Goal: Transaction & Acquisition: Purchase product/service

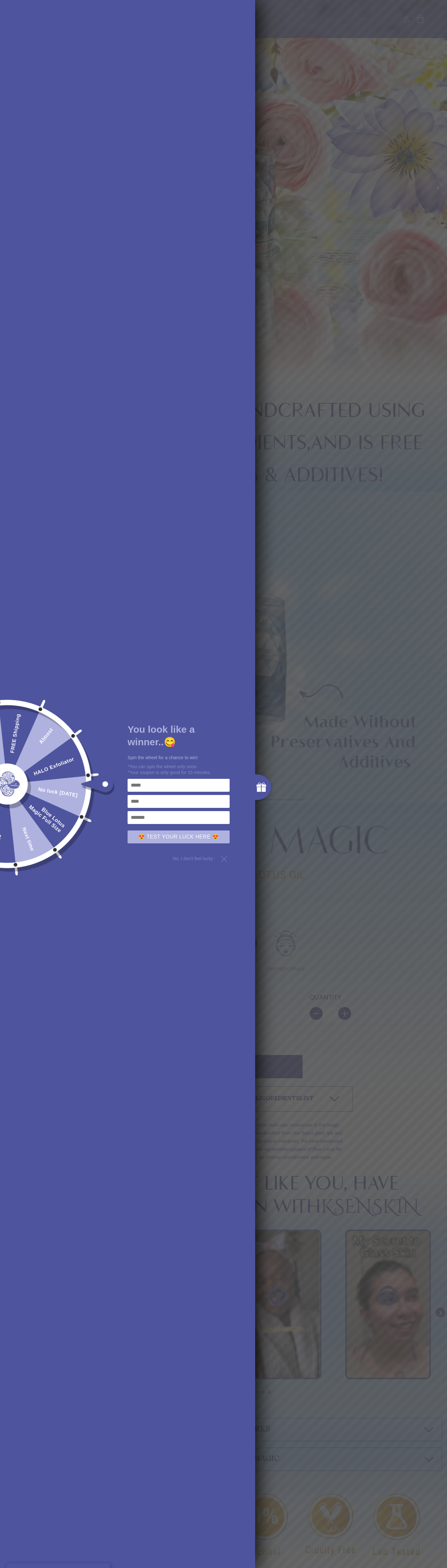
type input "*"
type input "**********"
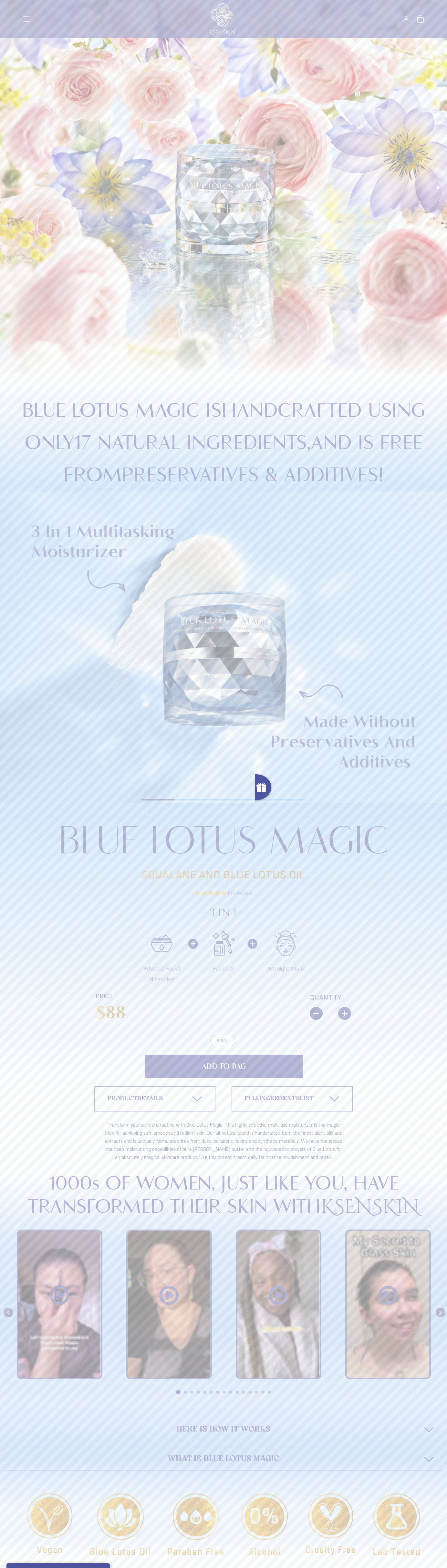
click at [224, 1066] on span "Add to Bag" at bounding box center [224, 1066] width 44 height 8
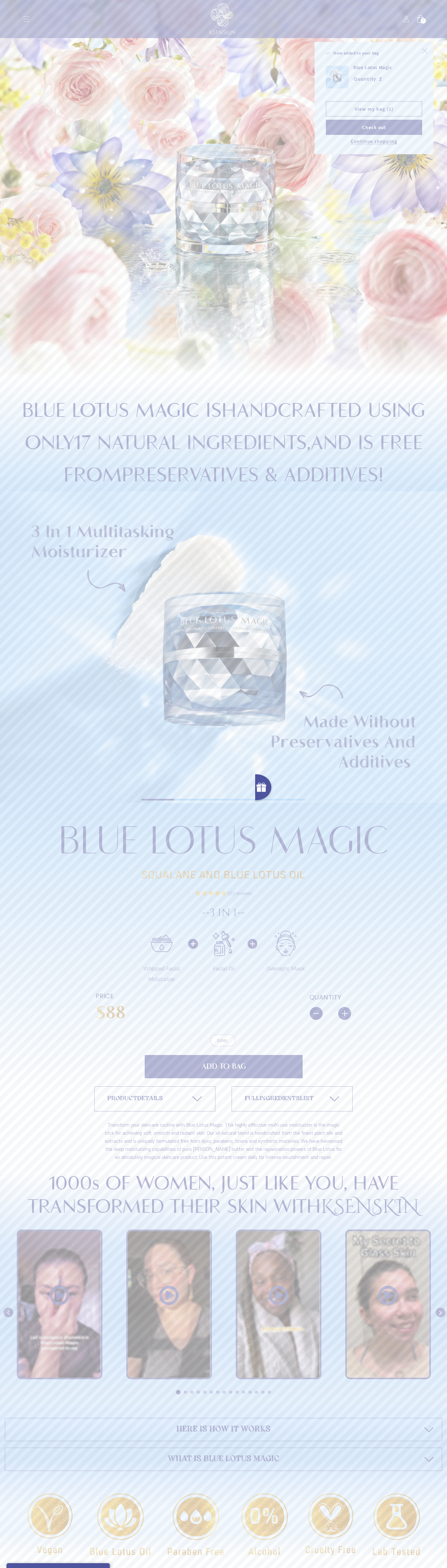
click at [374, 127] on button "Check out" at bounding box center [374, 127] width 96 height 15
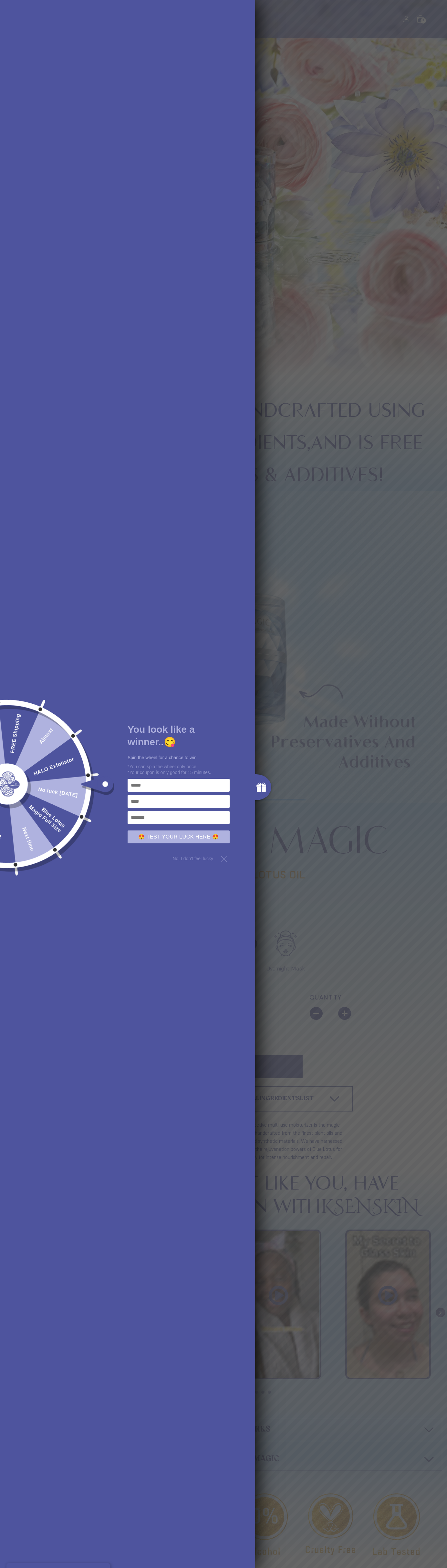
click at [337, 30] on div at bounding box center [224, 784] width 447 height 1568
click at [440, 676] on div "Copied to clipboard! You look like a winner..😋 Spin the wheel for a chance to w…" at bounding box center [224, 784] width 447 height 1568
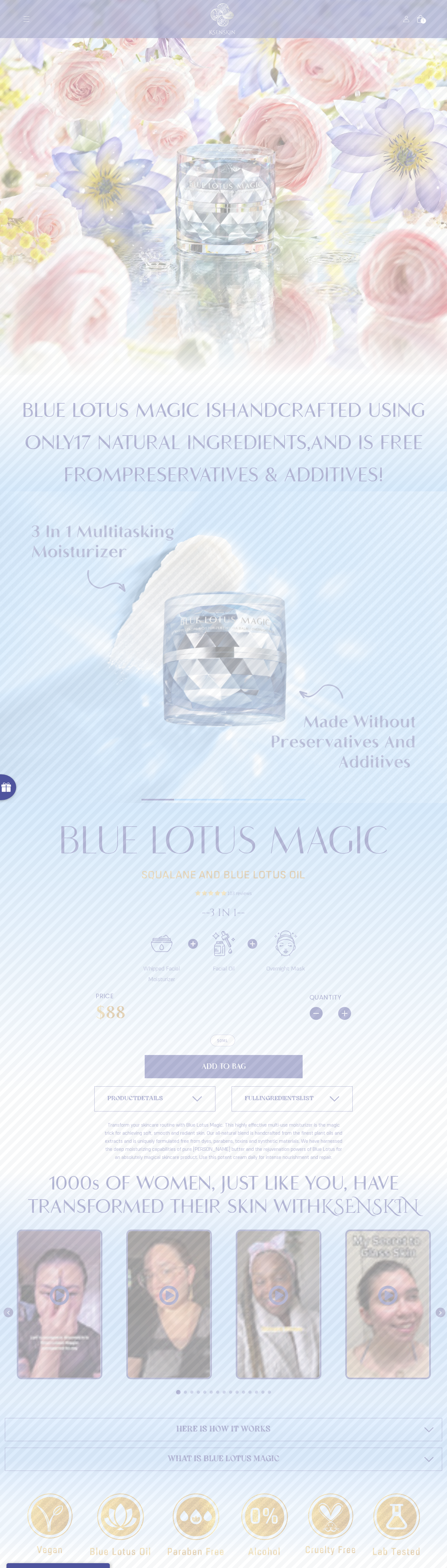
click at [228, 1563] on html "Skip to content Home Products Products Blue Lotus Magic HALO Exfoliator" at bounding box center [224, 784] width 447 height 1568
click at [10, 1563] on html "Skip to content Home Products Products Blue Lotus Magic HALO Exfoliator" at bounding box center [224, 784] width 447 height 1568
